Goal: Task Accomplishment & Management: Manage account settings

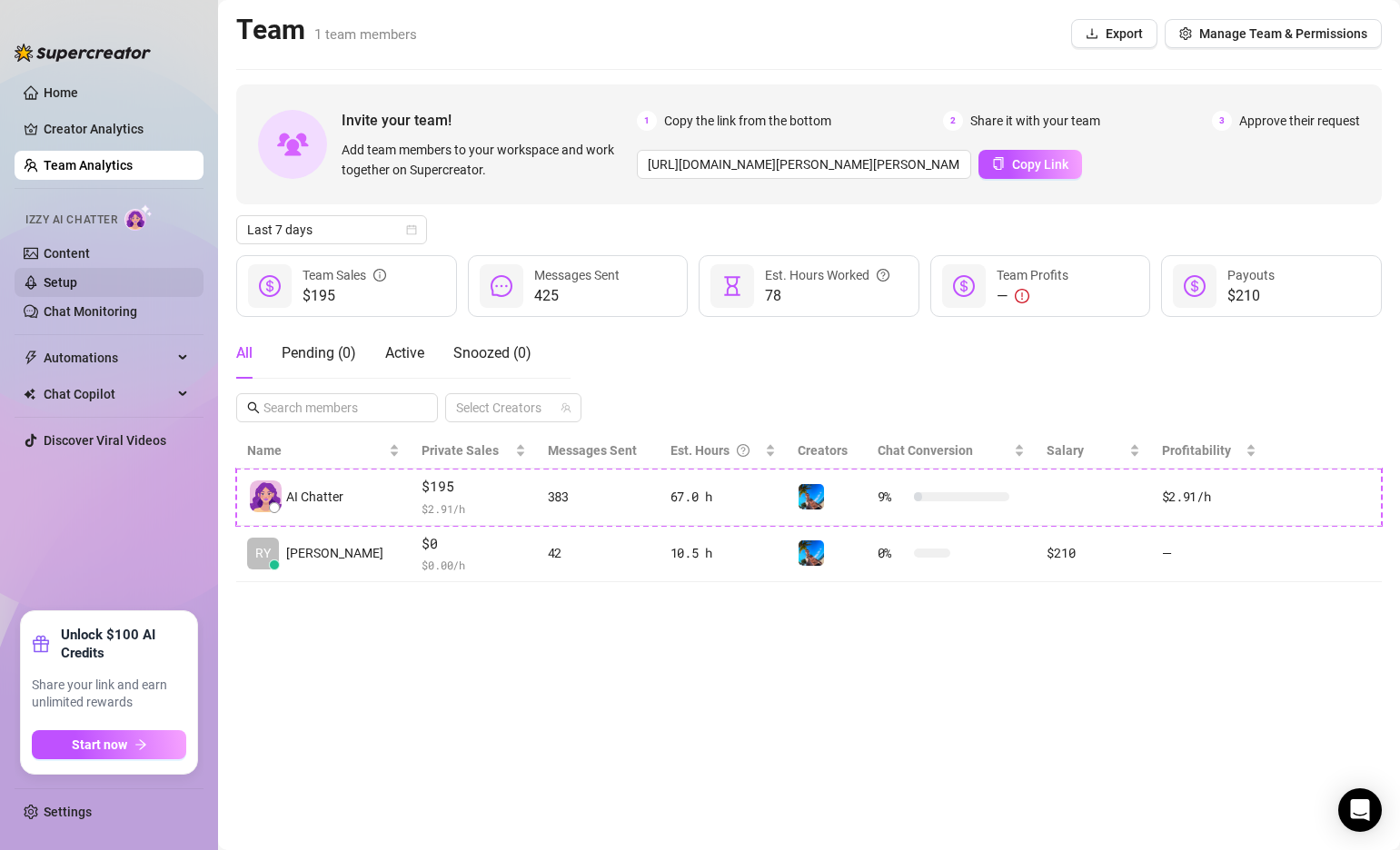
click at [77, 275] on link "Setup" at bounding box center [60, 281] width 34 height 14
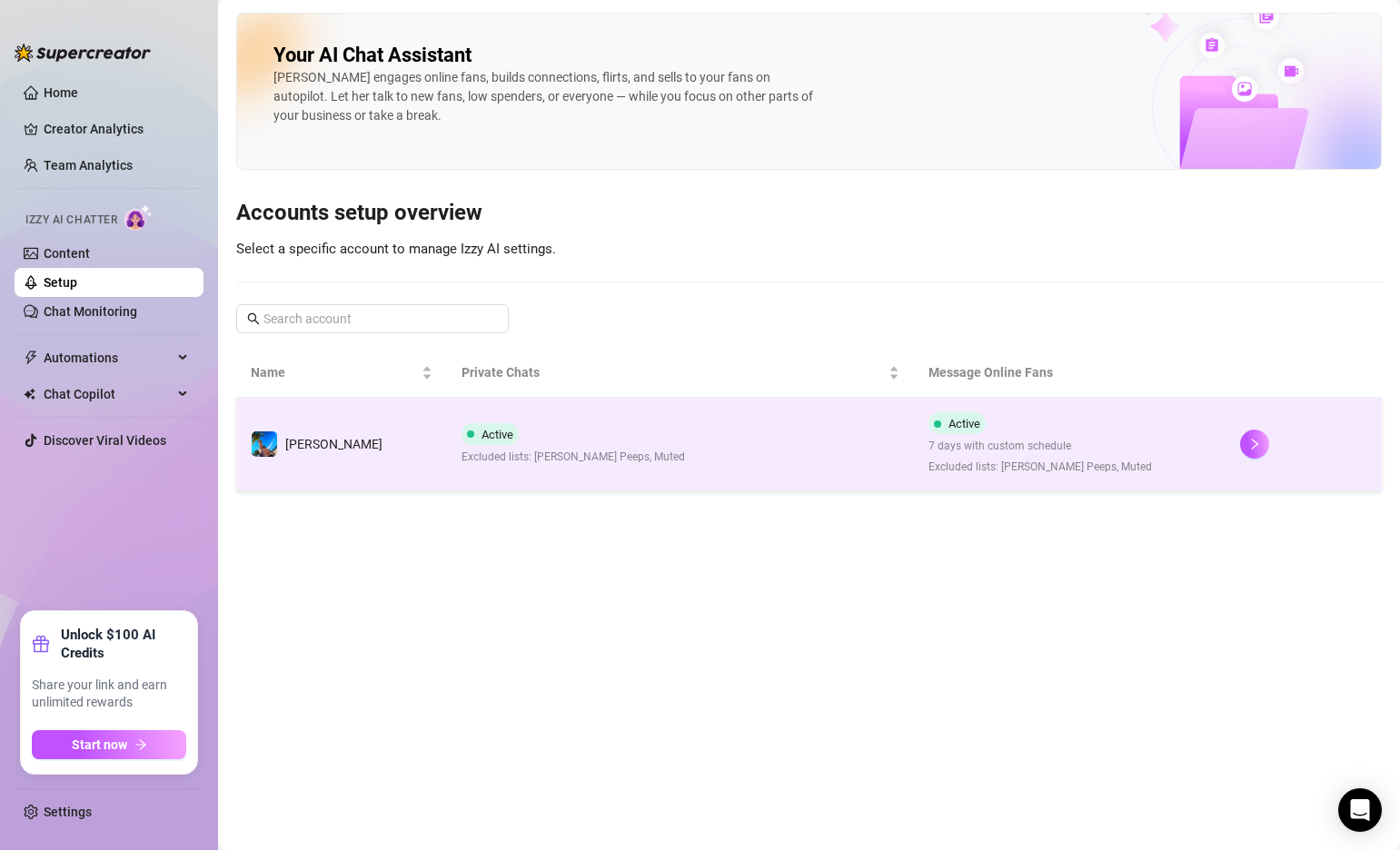
click at [688, 448] on td "Active Excluded lists: [PERSON_NAME] Peeps, Muted" at bounding box center [680, 445] width 468 height 94
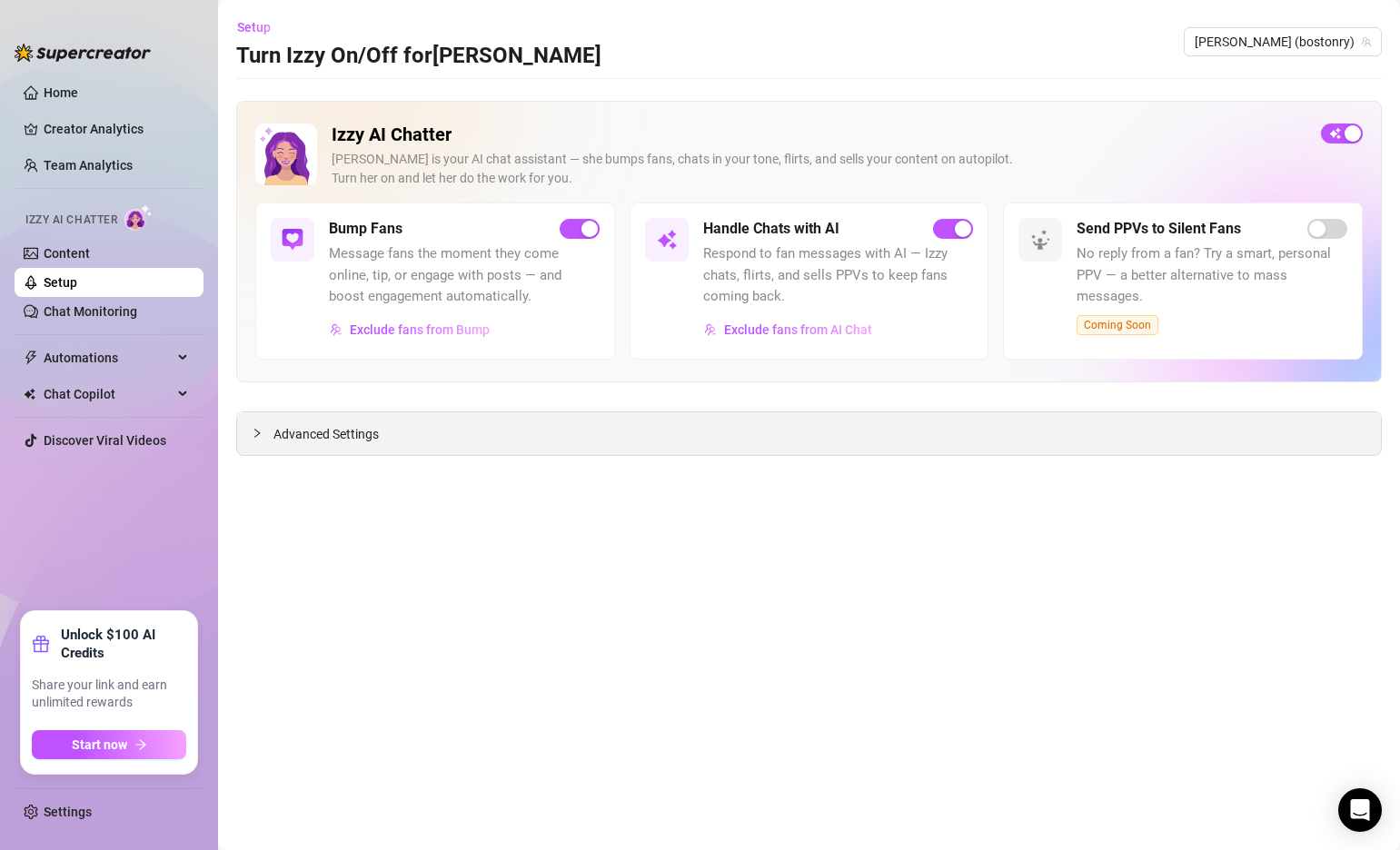
click at [254, 434] on icon "collapsed" at bounding box center [257, 433] width 11 height 11
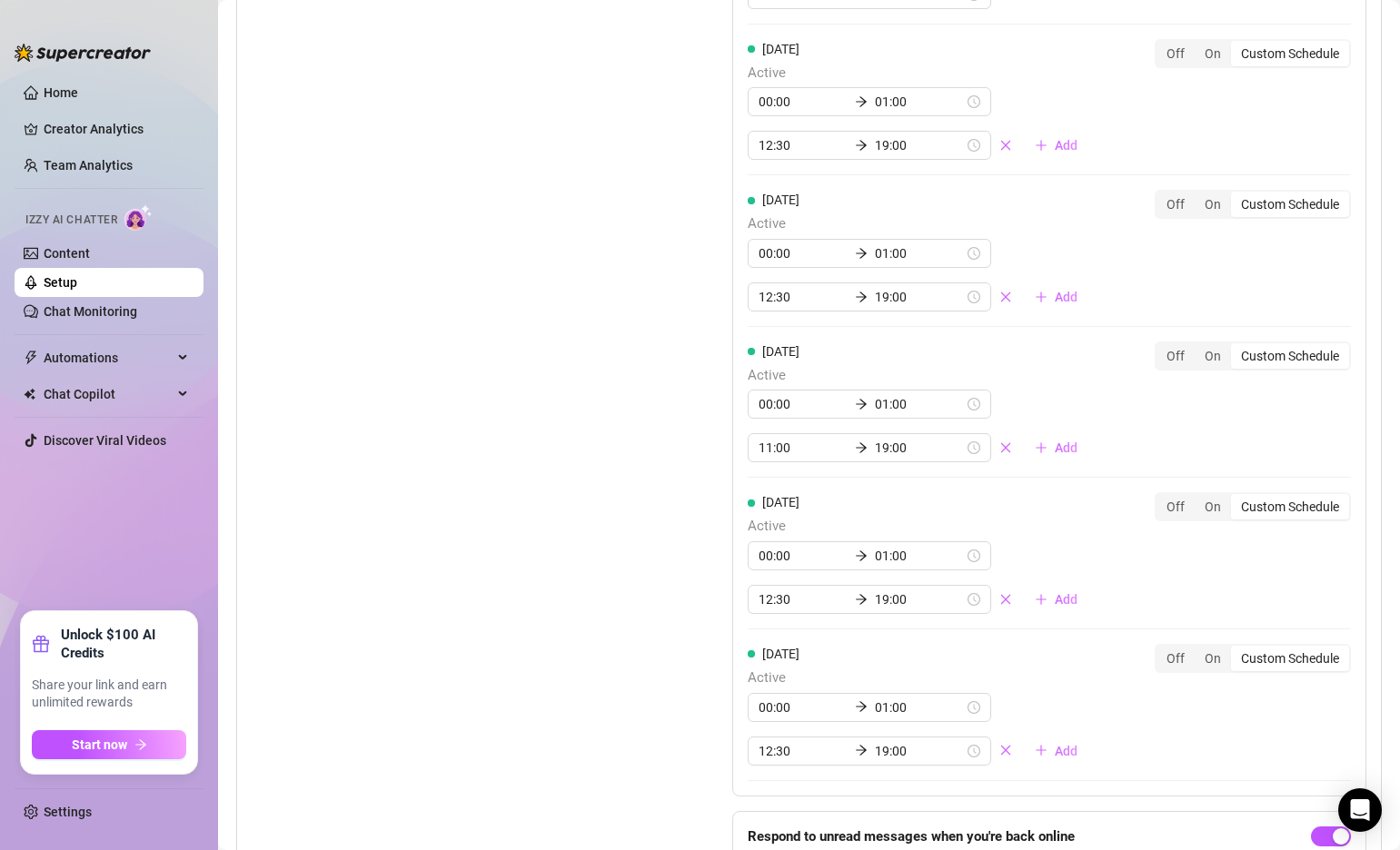
scroll to position [1921, 0]
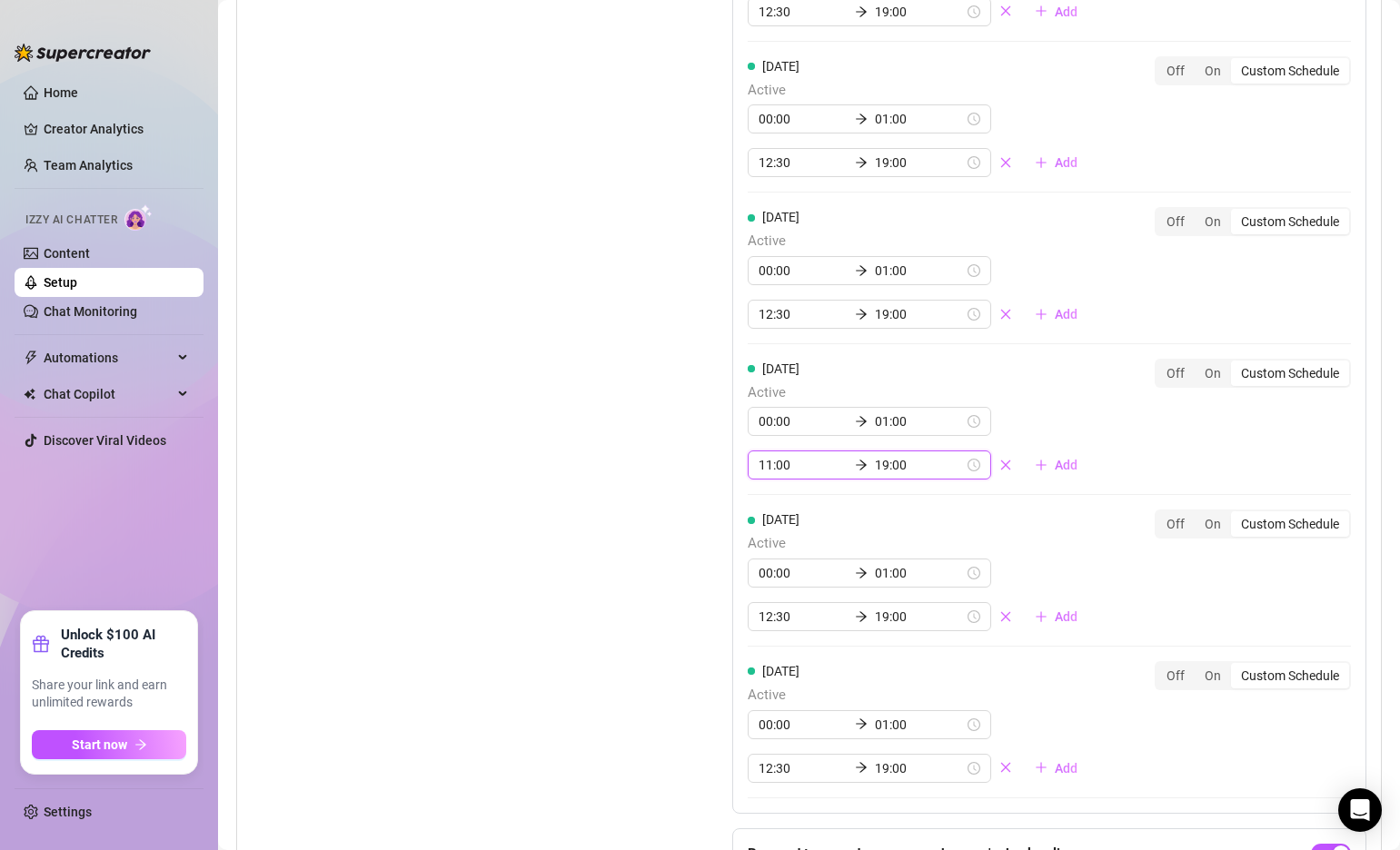
click at [875, 455] on input "19:00" at bounding box center [919, 464] width 89 height 20
click at [820, 537] on div "16" at bounding box center [823, 539] width 43 height 25
click at [878, 589] on div "25" at bounding box center [875, 592] width 43 height 25
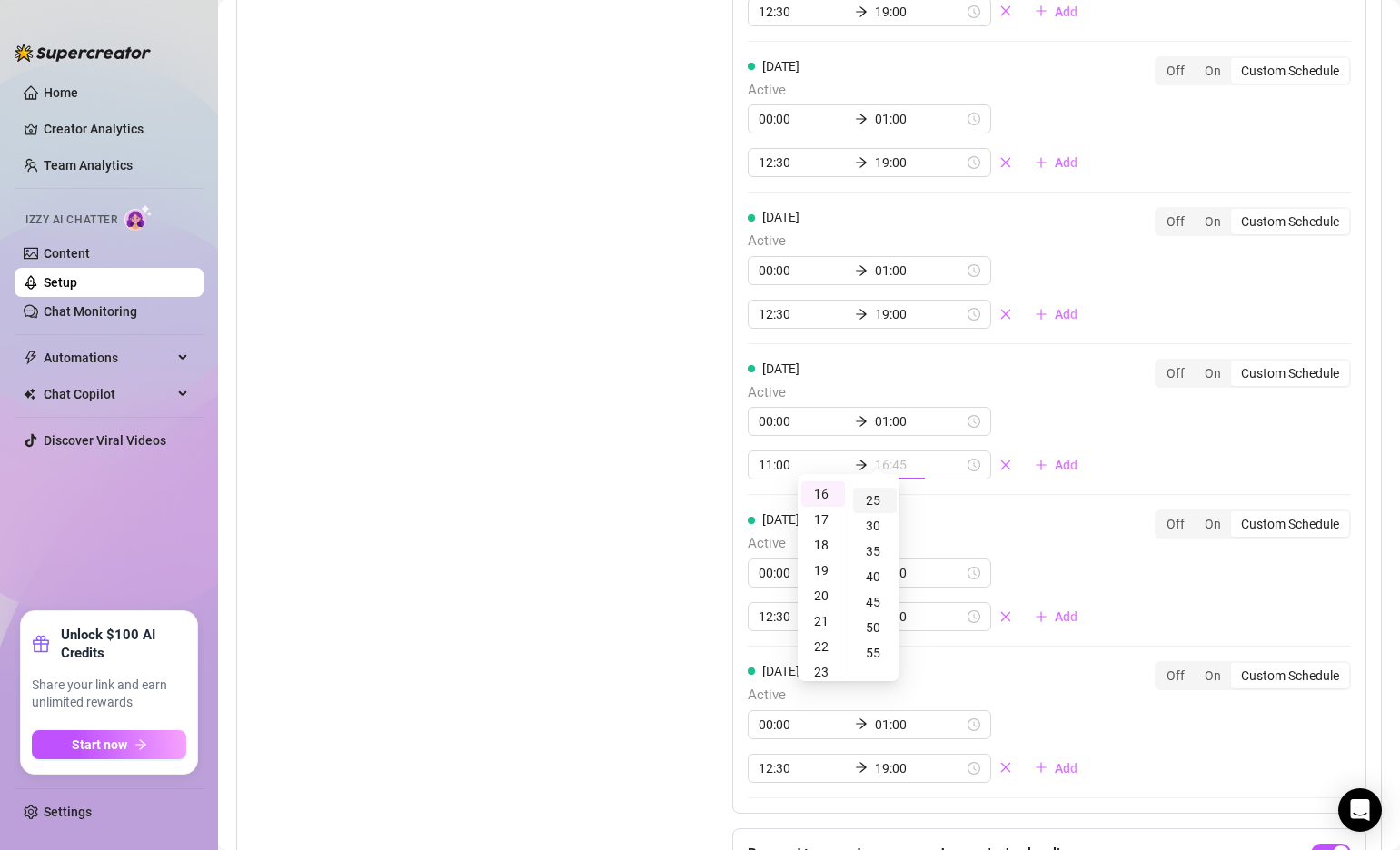
scroll to position [128, 0]
type input "16:25"
click at [565, 448] on div "Set Active Hours (Izzy Availability) Set specific hours when Izzy engaging with…" at bounding box center [446, 341] width 389 height 1205
click at [584, 480] on div "Set Active Hours (Izzy Availability) Set specific hours when Izzy engaging with…" at bounding box center [446, 341] width 389 height 1205
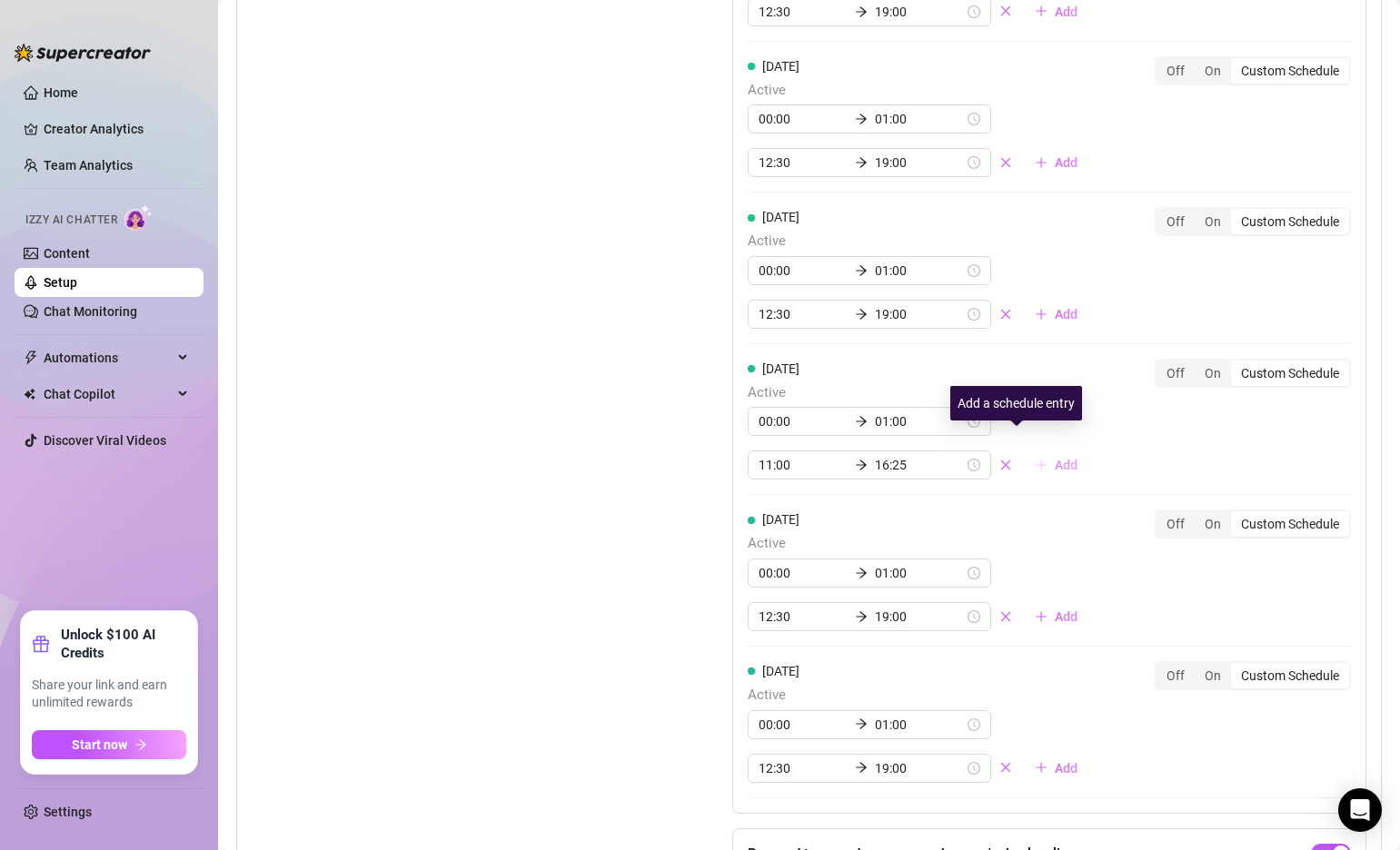
click at [1055, 458] on span "Add" at bounding box center [1066, 464] width 23 height 14
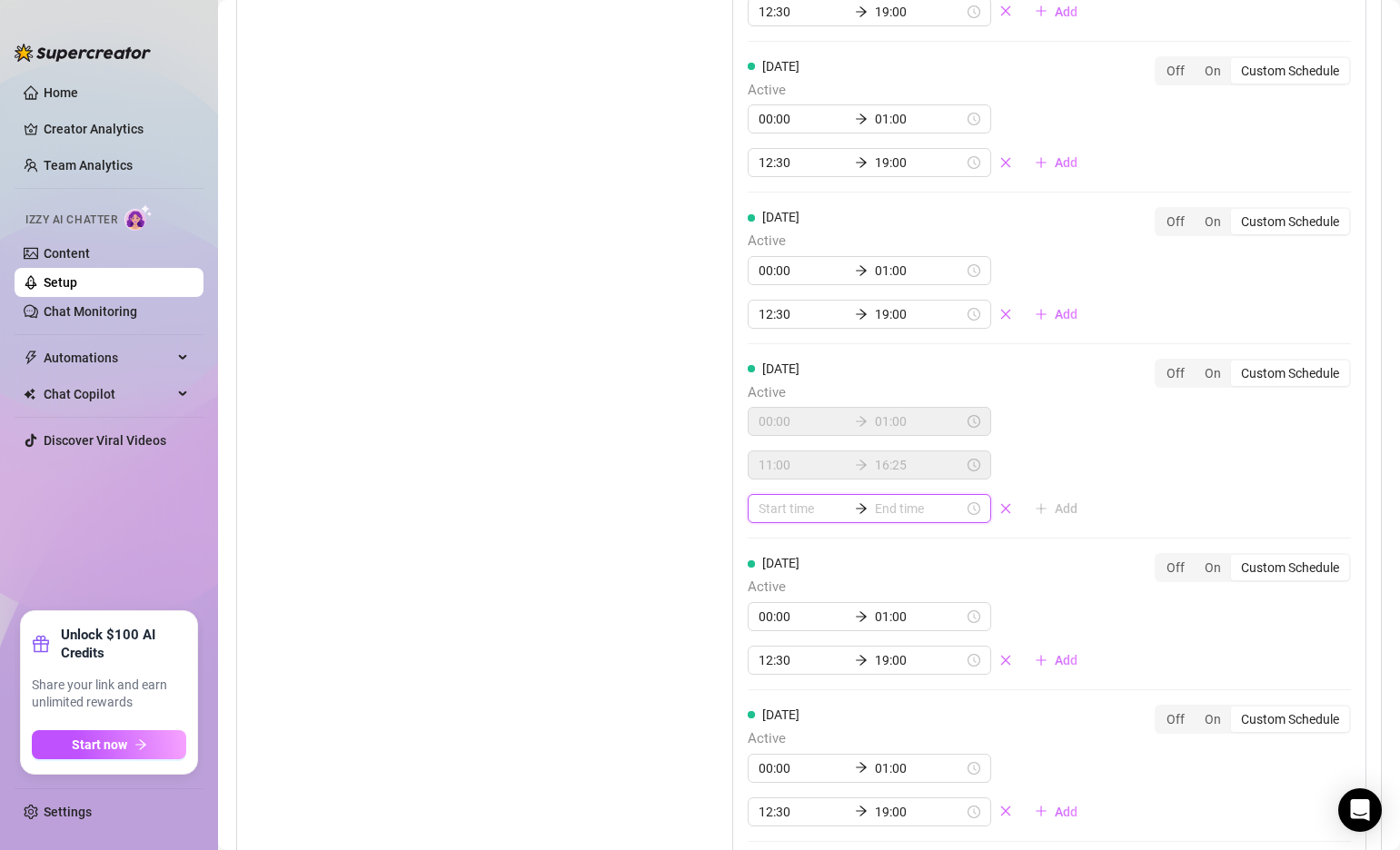
click at [779, 498] on input at bounding box center [802, 508] width 89 height 20
click at [772, 645] on div "21" at bounding box center [773, 640] width 43 height 25
click at [824, 684] on div "30" at bounding box center [825, 690] width 43 height 25
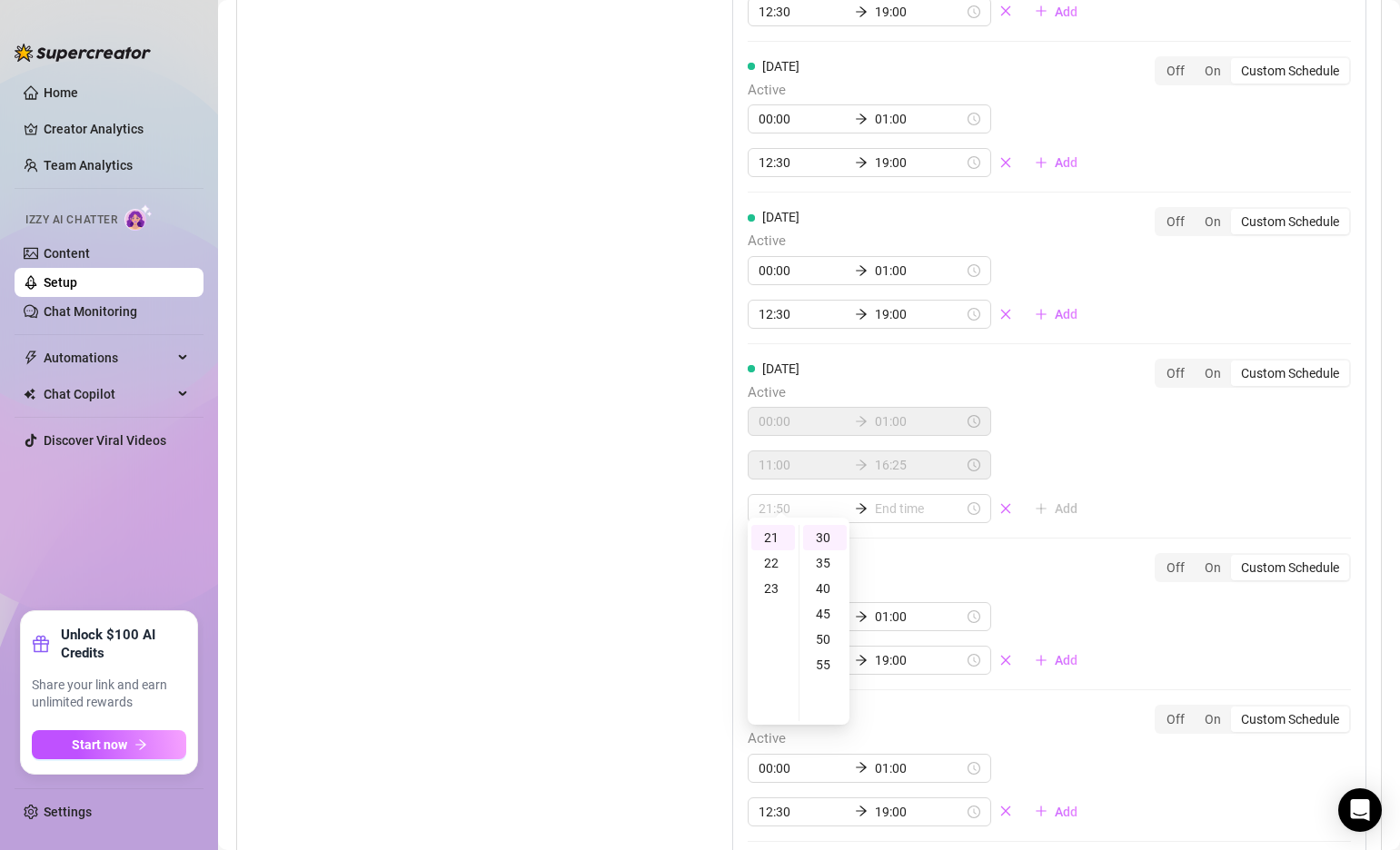
type input "21:30"
click at [888, 498] on input at bounding box center [919, 508] width 89 height 20
type input "21:30"
click at [822, 584] on div "23" at bounding box center [823, 588] width 43 height 25
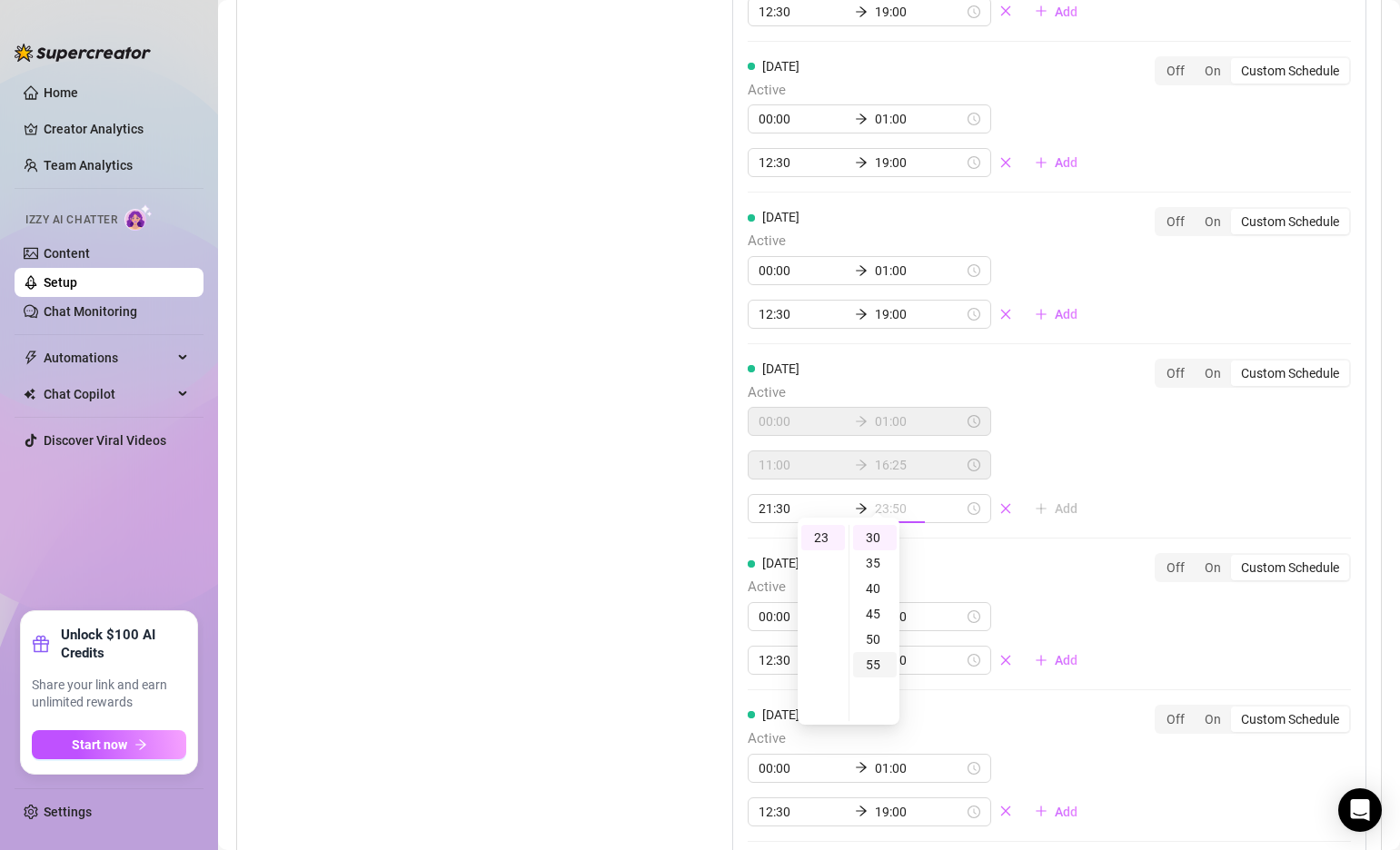
type input "23:55"
click at [879, 668] on div "55" at bounding box center [875, 664] width 43 height 25
click at [616, 478] on div "Set Active Hours (Izzy Availability) Set specific hours when Izzy engaging with…" at bounding box center [446, 362] width 389 height 1248
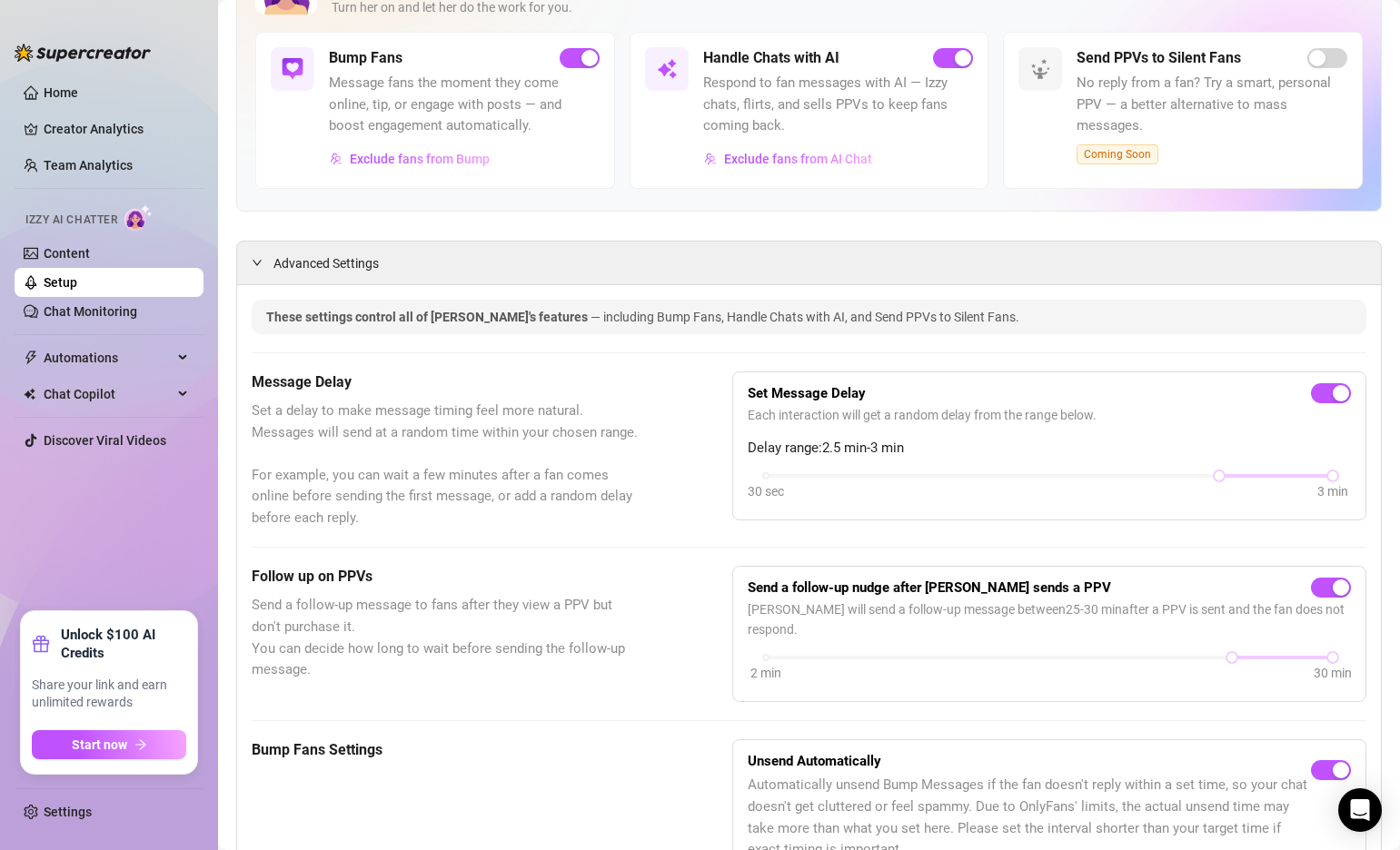
scroll to position [0, 0]
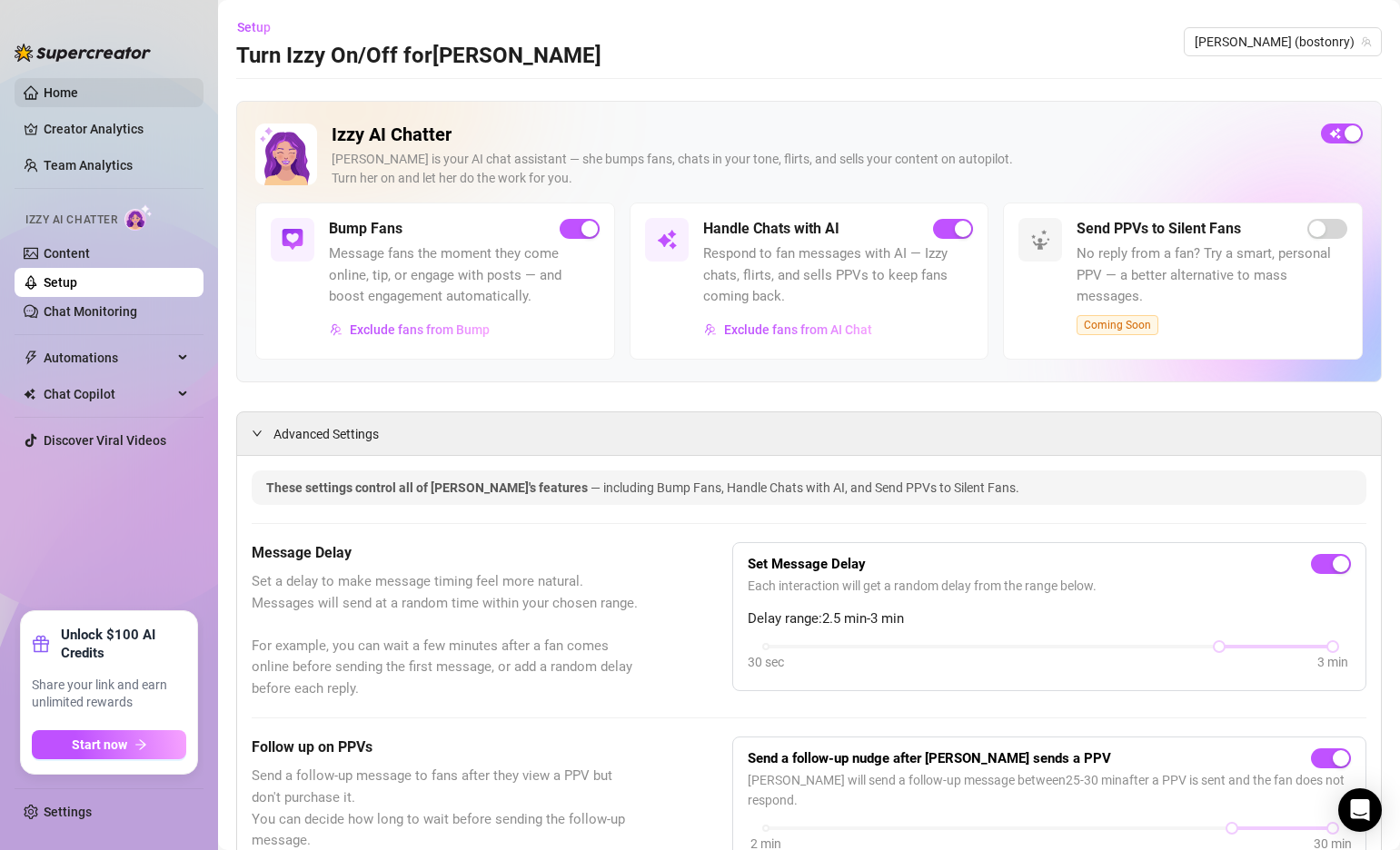
click at [63, 94] on link "Home" at bounding box center [60, 92] width 35 height 14
